Goal: Information Seeking & Learning: Learn about a topic

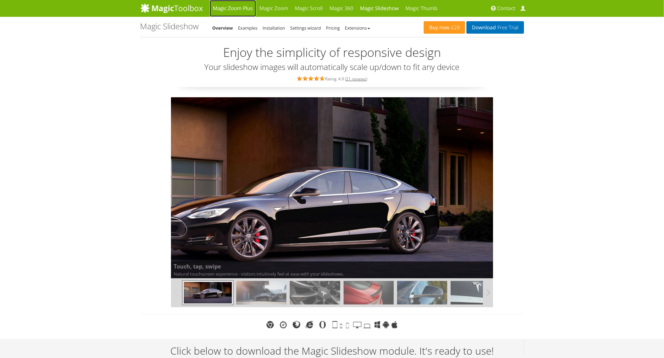
click at [232, 15] on link "Magic Zoom Plus" at bounding box center [233, 8] width 46 height 17
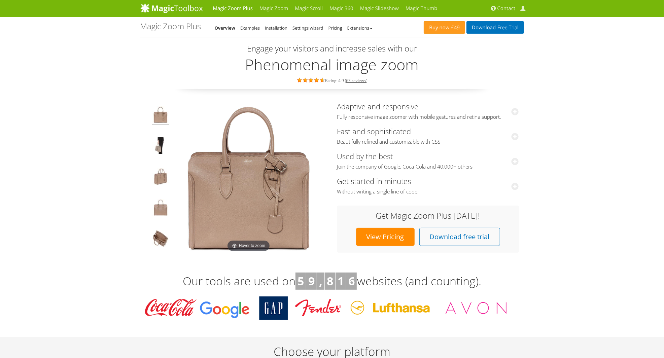
click at [161, 151] on img at bounding box center [160, 146] width 17 height 19
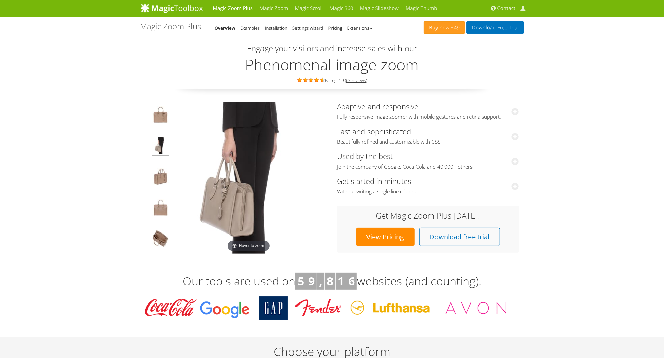
click at [155, 169] on img at bounding box center [160, 177] width 17 height 19
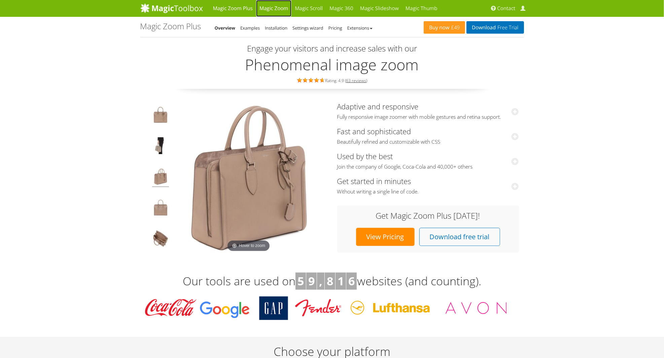
click at [275, 8] on link "Magic Zoom" at bounding box center [273, 8] width 35 height 17
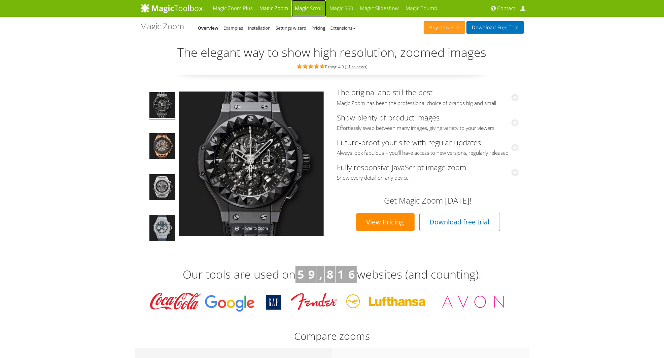
click at [299, 10] on link "Magic Scroll" at bounding box center [308, 8] width 35 height 17
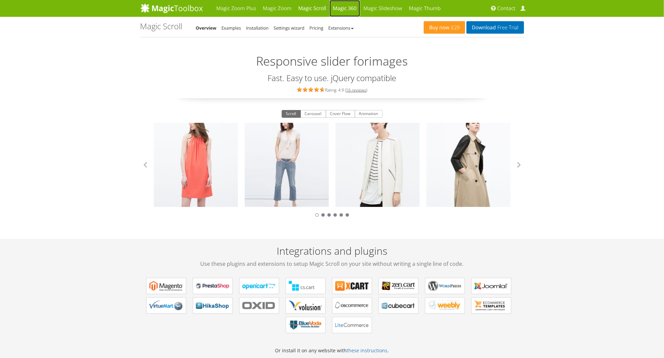
click at [354, 5] on link "Magic 360" at bounding box center [344, 8] width 31 height 17
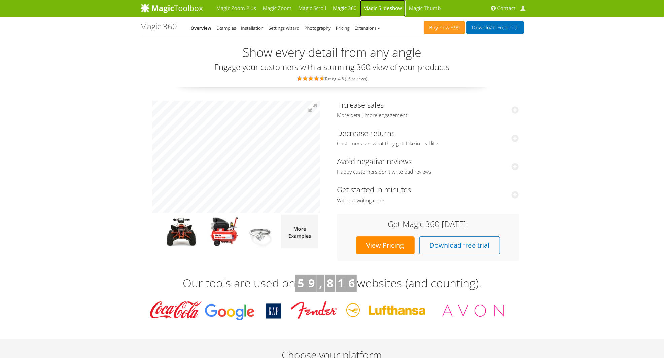
click at [377, 11] on link "Magic Slideshow" at bounding box center [382, 8] width 45 height 17
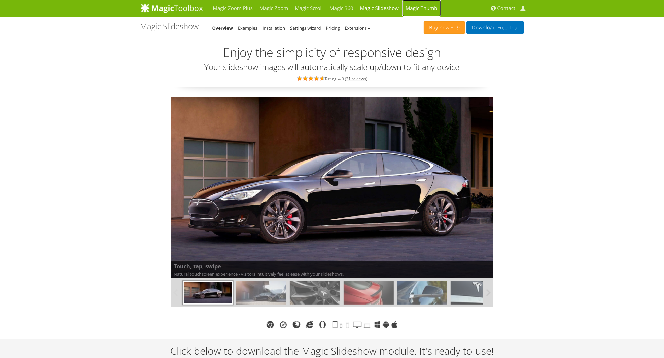
click at [424, 11] on link "Magic Thumb" at bounding box center [421, 8] width 39 height 17
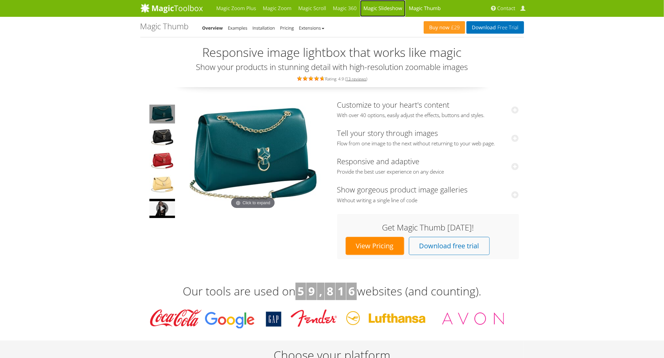
click at [388, 7] on link "Magic Slideshow" at bounding box center [382, 8] width 45 height 17
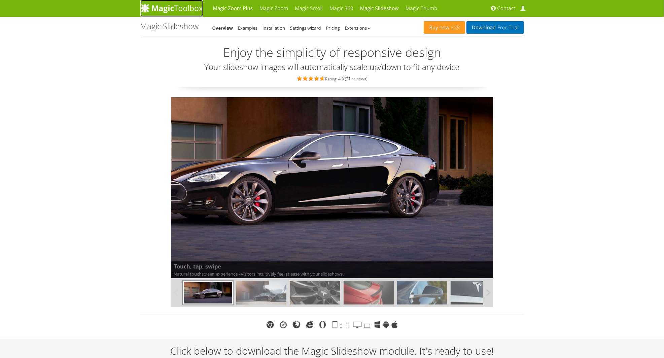
click at [189, 12] on img at bounding box center [171, 8] width 63 height 10
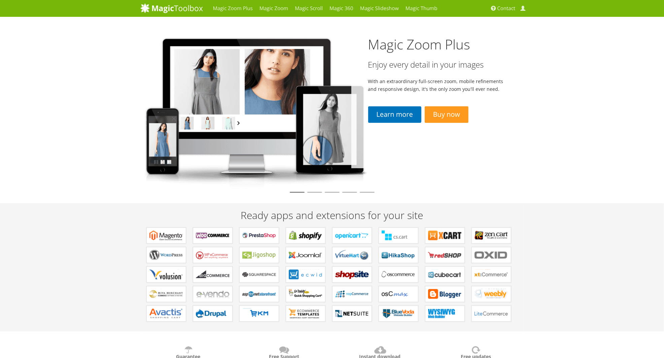
drag, startPoint x: 0, startPoint y: 0, endPoint x: 148, endPoint y: 165, distance: 222.2
click at [384, 12] on link "Magic Slideshow" at bounding box center [379, 8] width 45 height 17
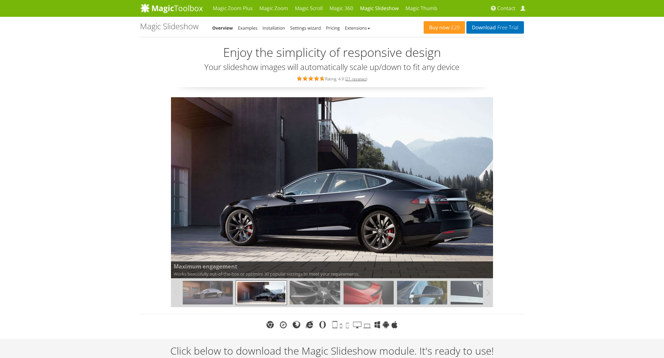
click at [330, 187] on img at bounding box center [299, 169] width 386 height 217
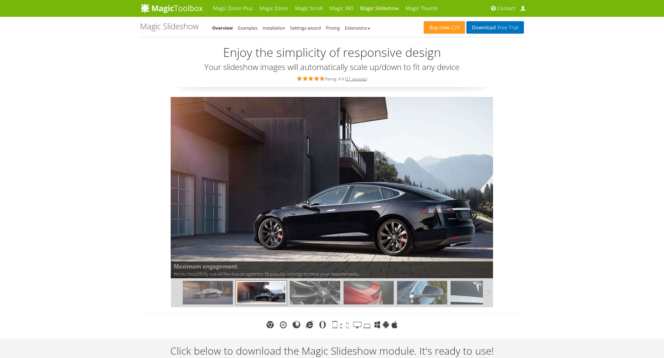
click at [337, 193] on img at bounding box center [323, 183] width 339 height 191
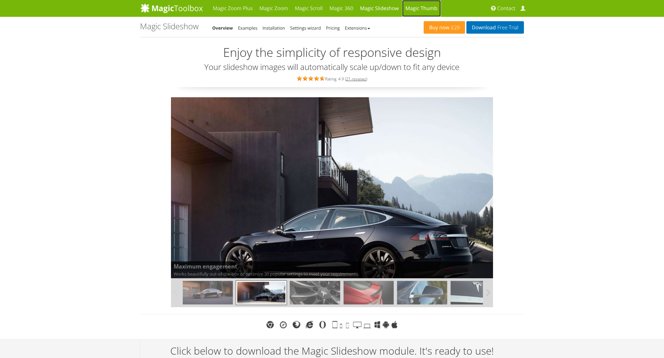
click at [419, 10] on link "Magic Thumb" at bounding box center [421, 8] width 39 height 17
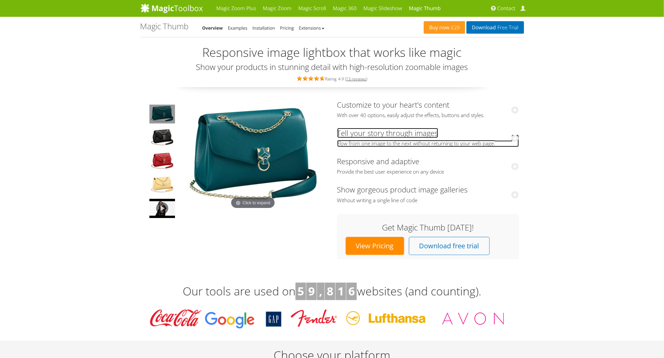
click at [364, 136] on link "Tell your story through images Flow from one image to the next without returnin…" at bounding box center [428, 137] width 182 height 19
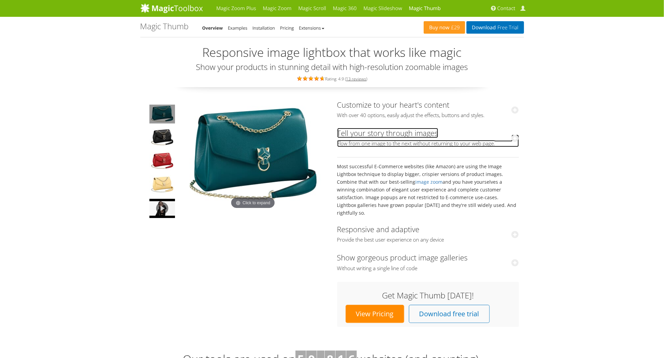
click at [364, 136] on link "Tell your story through images Flow from one image to the next without returnin…" at bounding box center [428, 137] width 182 height 19
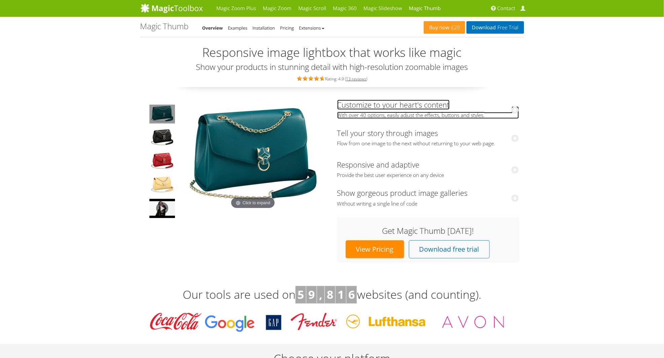
click at [369, 113] on span "With over 40 options, easily adjust the effects, buttons and styles." at bounding box center [428, 115] width 182 height 7
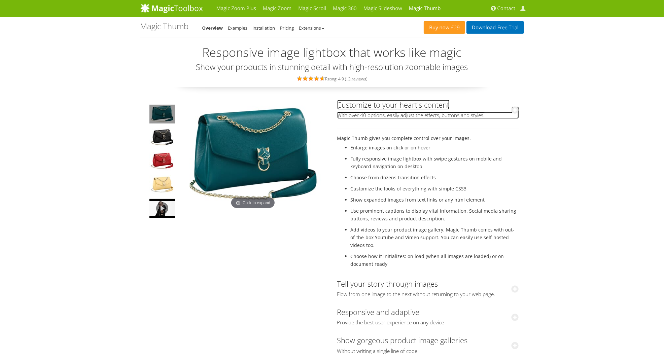
click at [369, 113] on span "With over 40 options, easily adjust the effects, buttons and styles." at bounding box center [428, 115] width 182 height 7
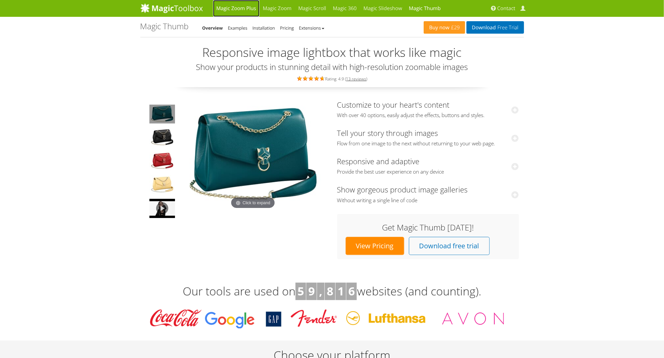
click at [233, 11] on link "Magic Zoom Plus" at bounding box center [236, 8] width 46 height 17
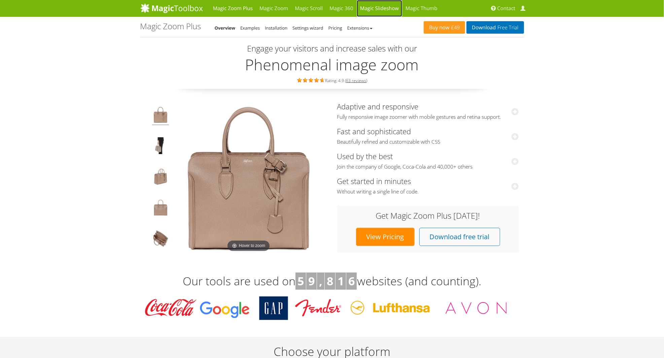
click at [375, 2] on link "Magic Slideshow" at bounding box center [379, 8] width 45 height 17
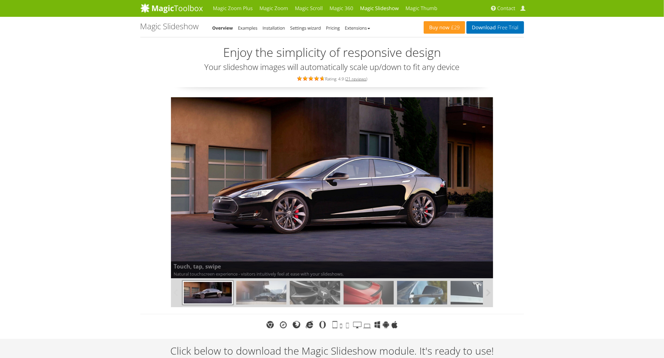
click at [251, 29] on link "Examples" at bounding box center [248, 28] width 20 height 6
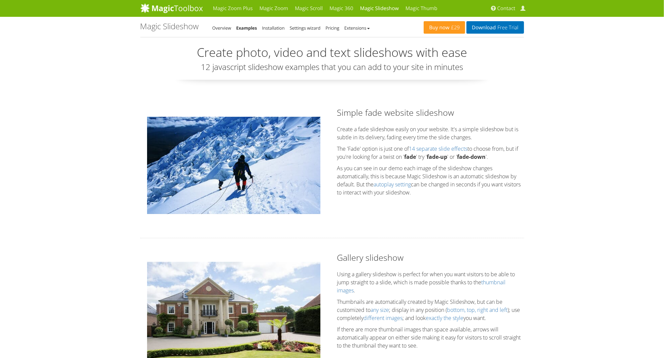
click at [274, 29] on link "Installation" at bounding box center [273, 28] width 23 height 6
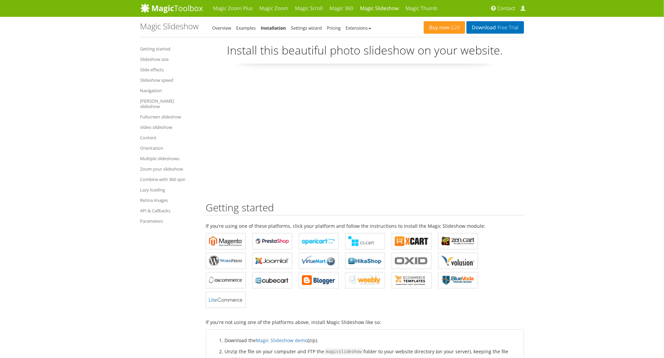
click at [303, 30] on link "Settings wizard" at bounding box center [306, 28] width 31 height 6
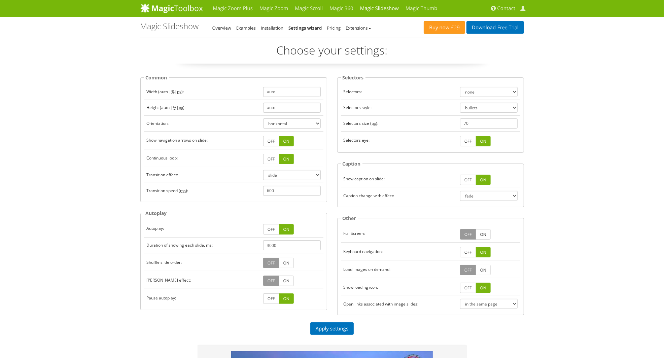
click at [335, 31] on li "Pricing" at bounding box center [334, 28] width 14 height 8
click at [334, 28] on link "Pricing" at bounding box center [334, 28] width 14 height 6
